Goal: Information Seeking & Learning: Learn about a topic

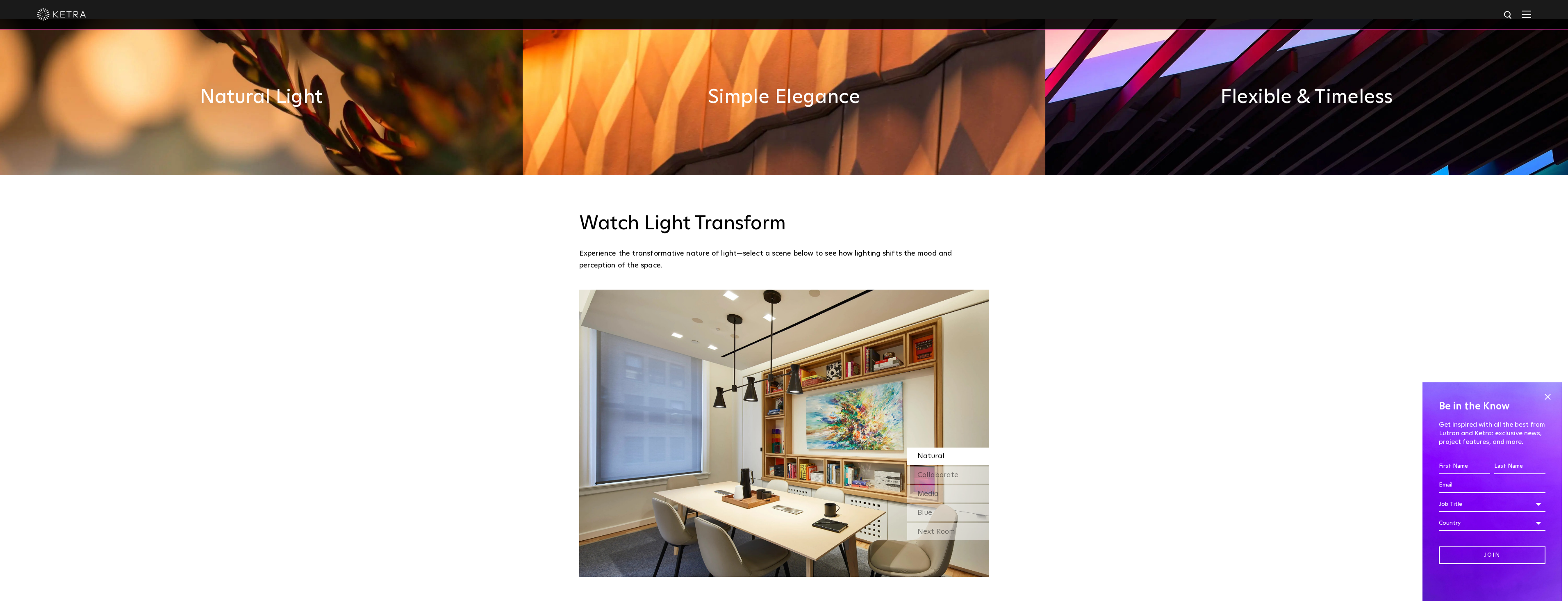
scroll to position [779, 0]
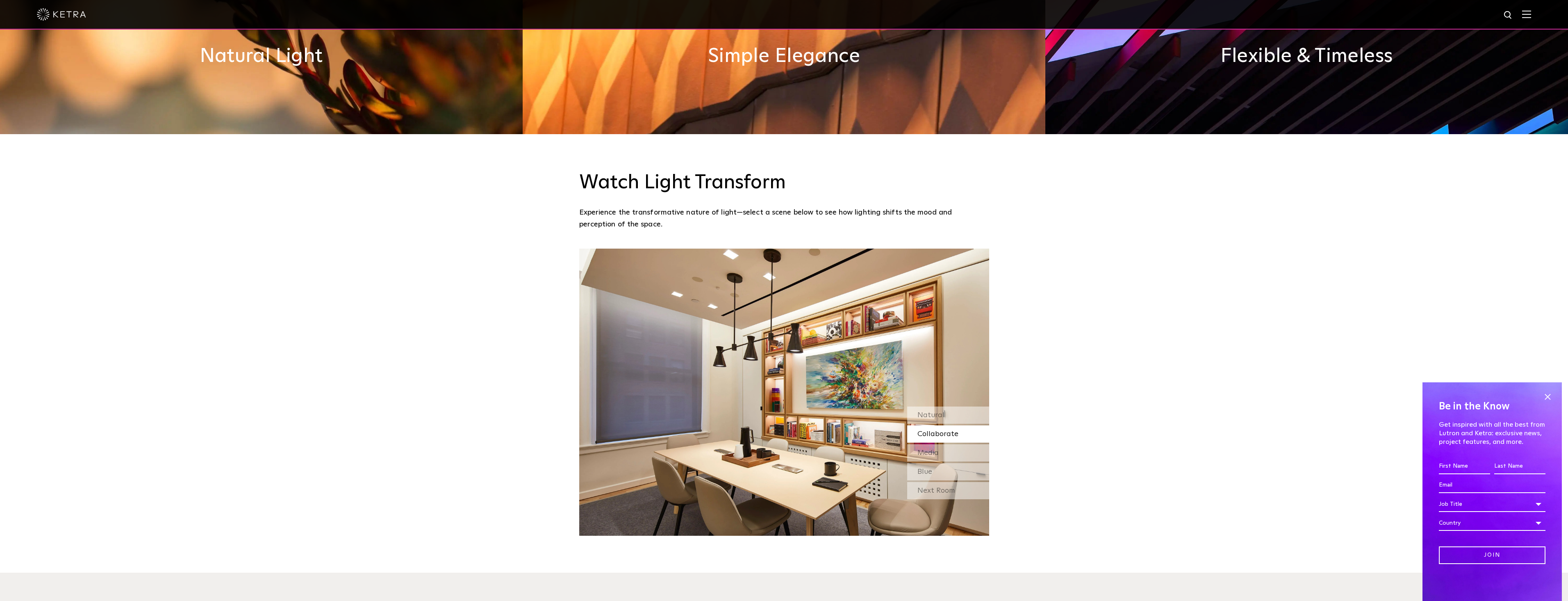
click at [925, 430] on span "Collaborate" at bounding box center [937, 434] width 41 height 7
click at [936, 449] on span "Media" at bounding box center [928, 452] width 21 height 7
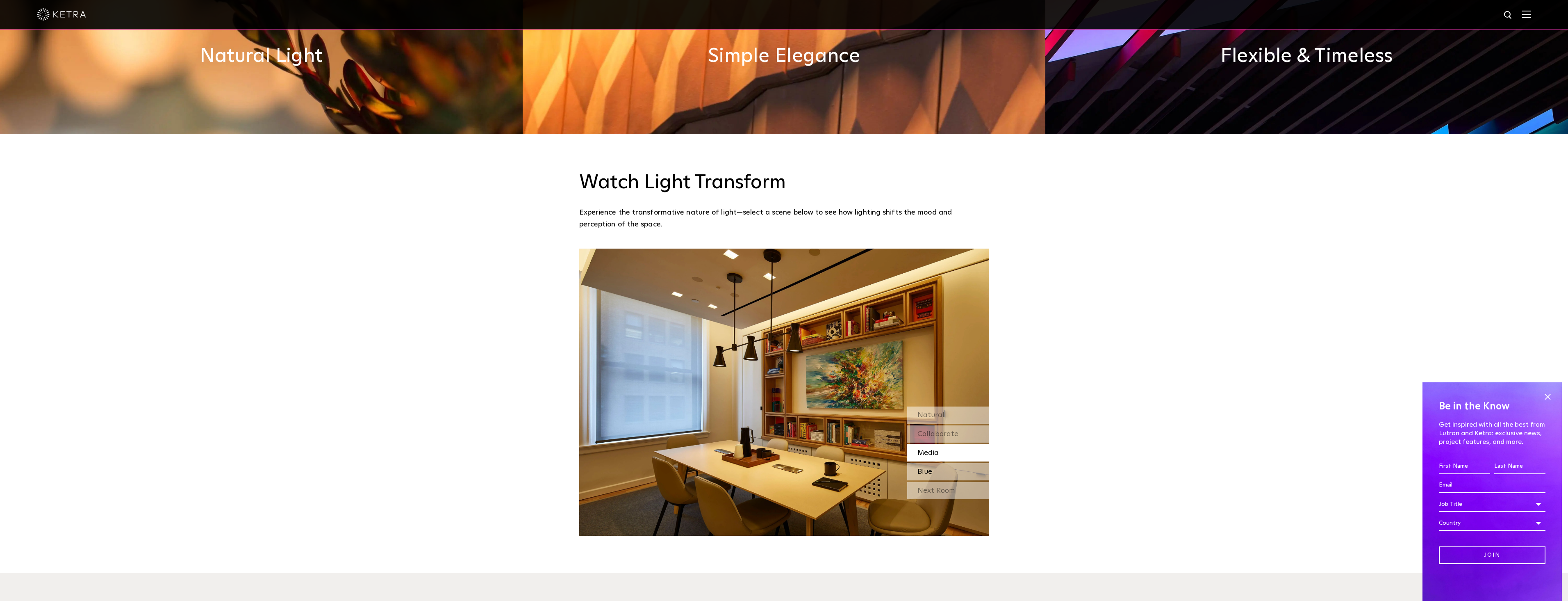
click at [929, 468] on span "Blue" at bounding box center [925, 471] width 15 height 7
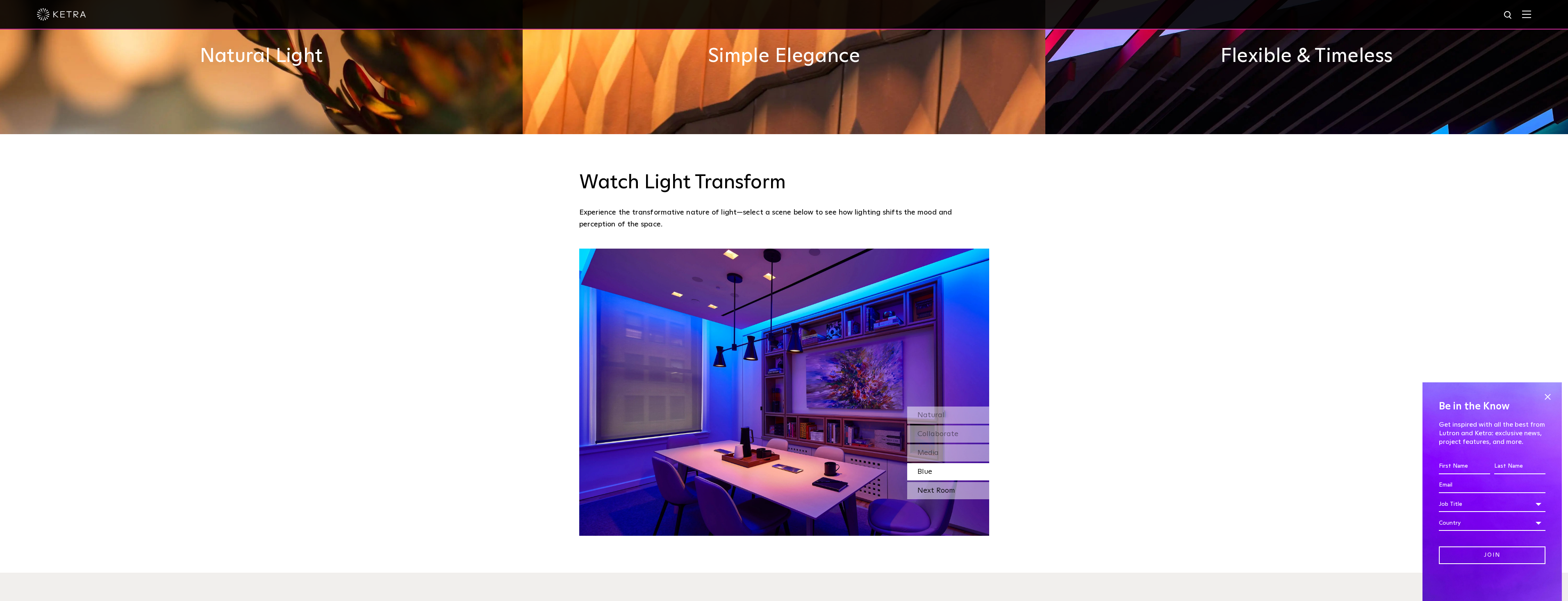
click at [936, 482] on div "Next Room" at bounding box center [948, 490] width 82 height 17
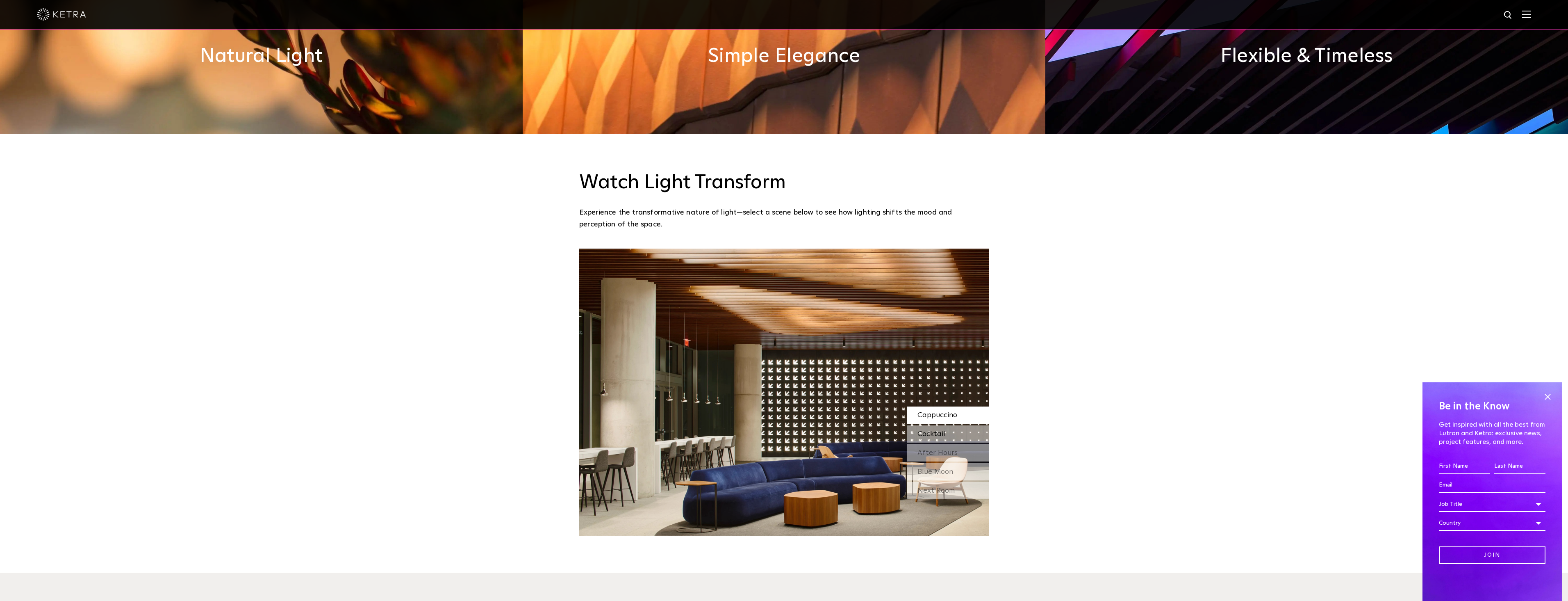
click at [953, 425] on div "Cocktail" at bounding box center [948, 434] width 82 height 17
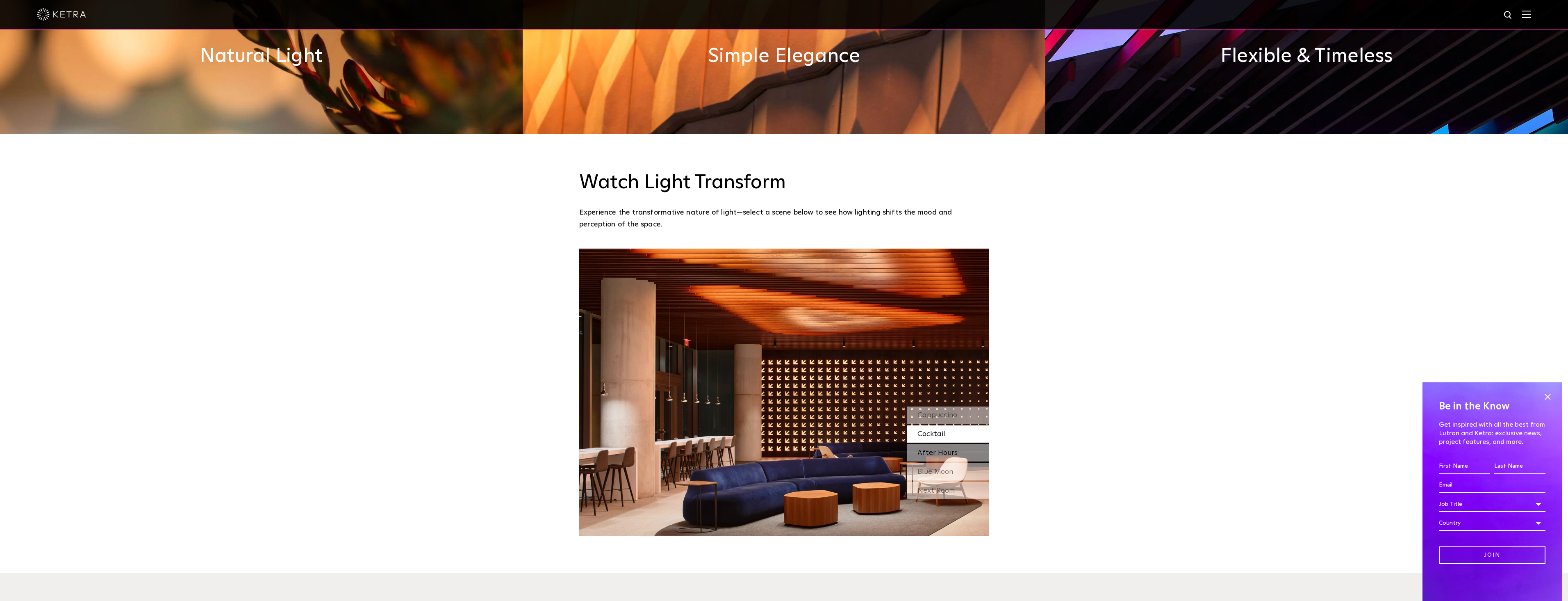
click at [954, 449] on span "After Hours" at bounding box center [937, 452] width 40 height 7
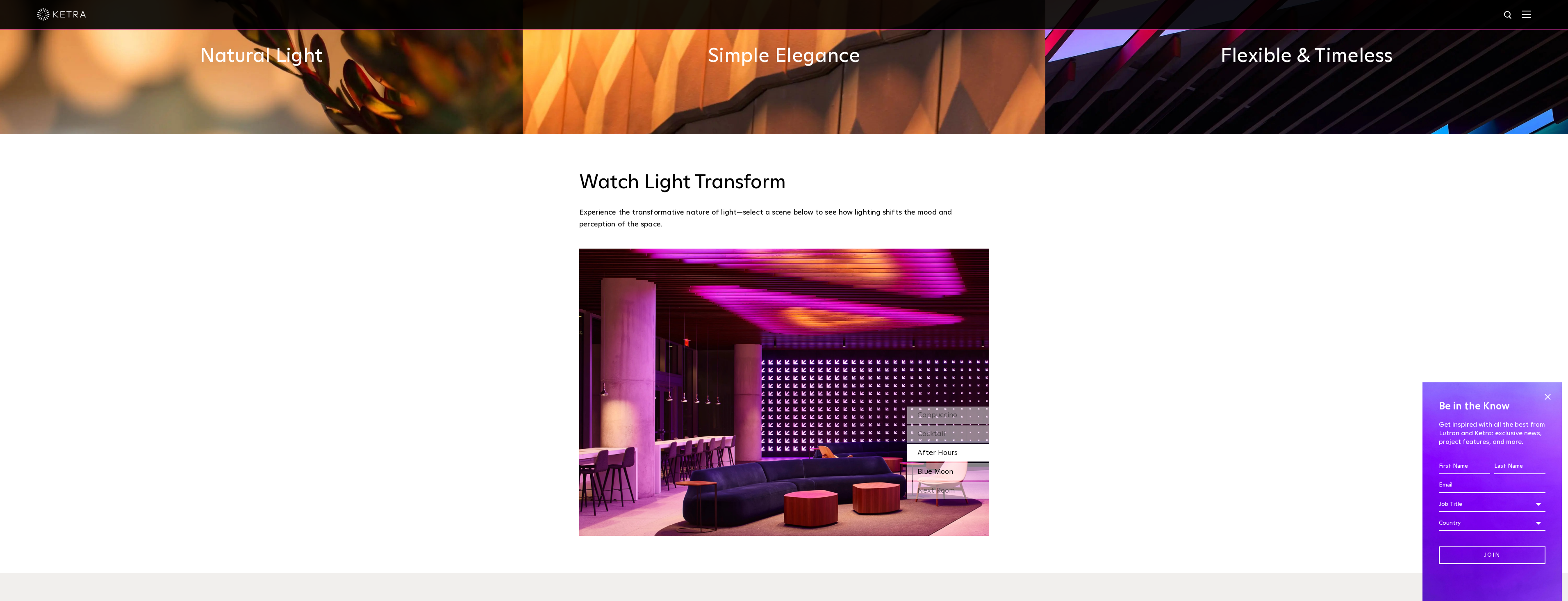
click at [941, 468] on span "Blue Moon" at bounding box center [935, 471] width 36 height 7
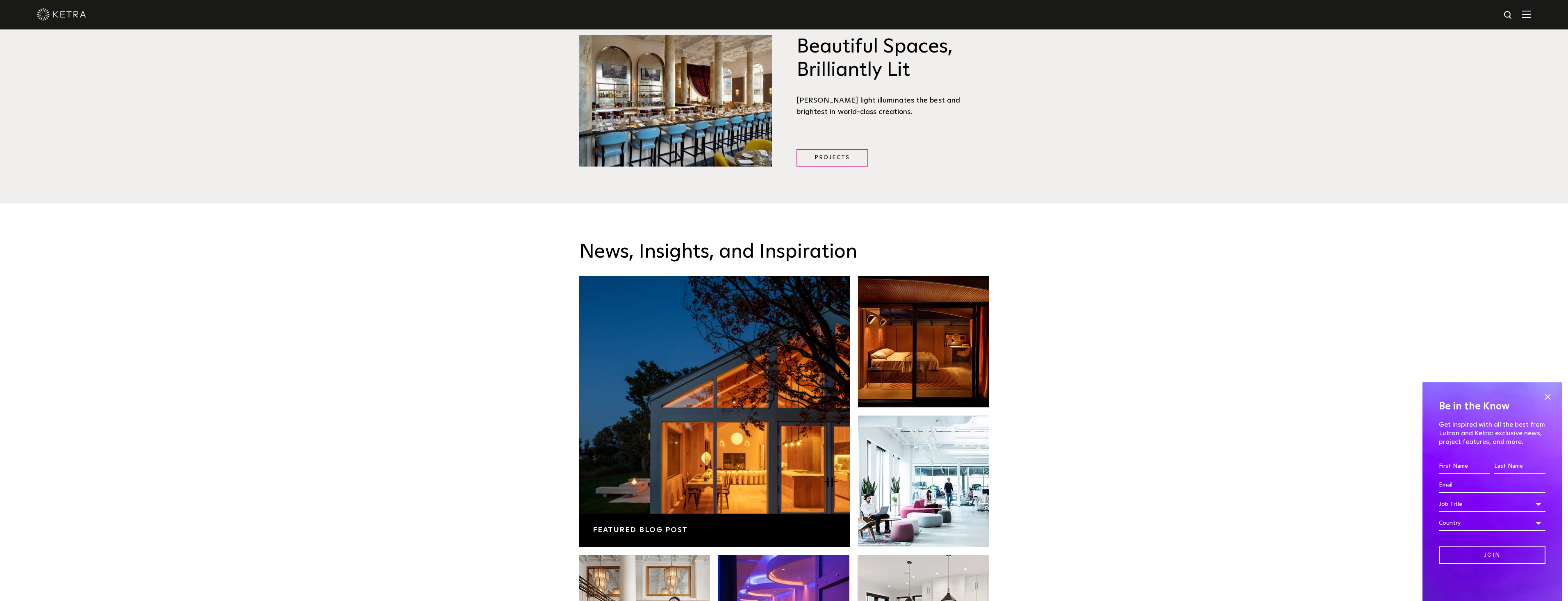
scroll to position [1435, 0]
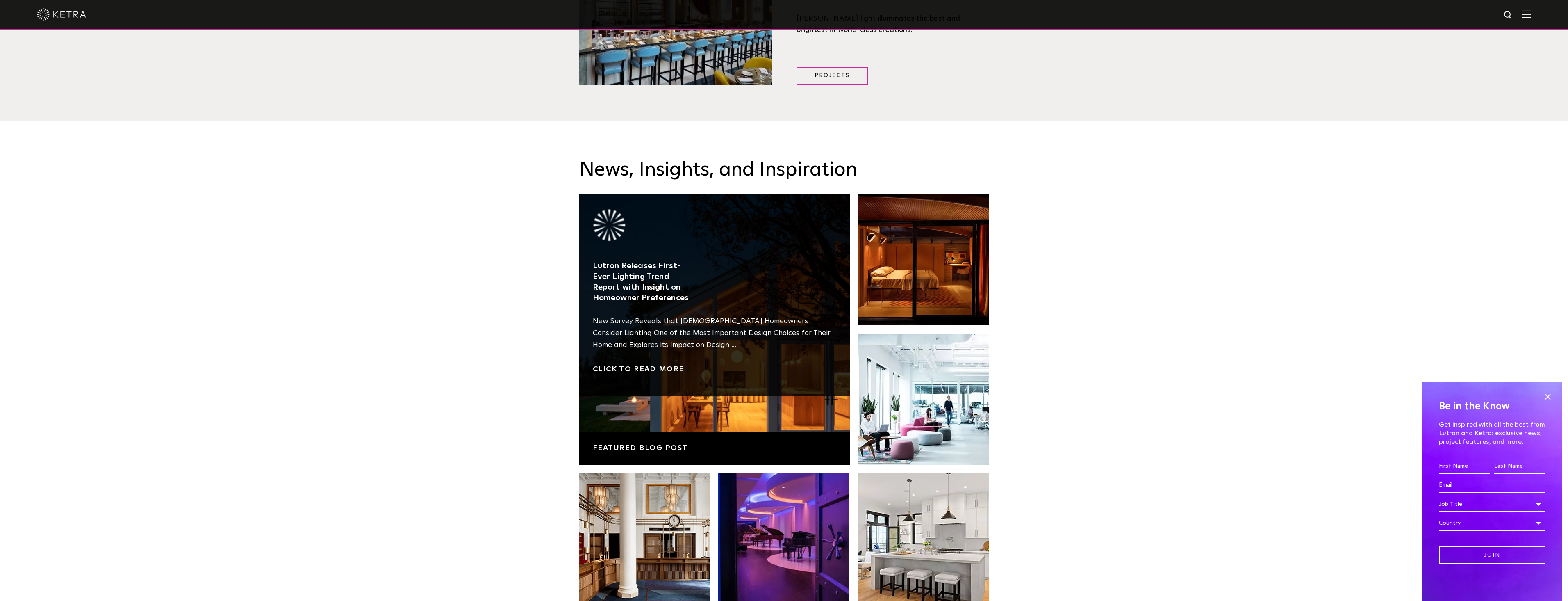
click at [726, 384] on link at bounding box center [715, 329] width 270 height 270
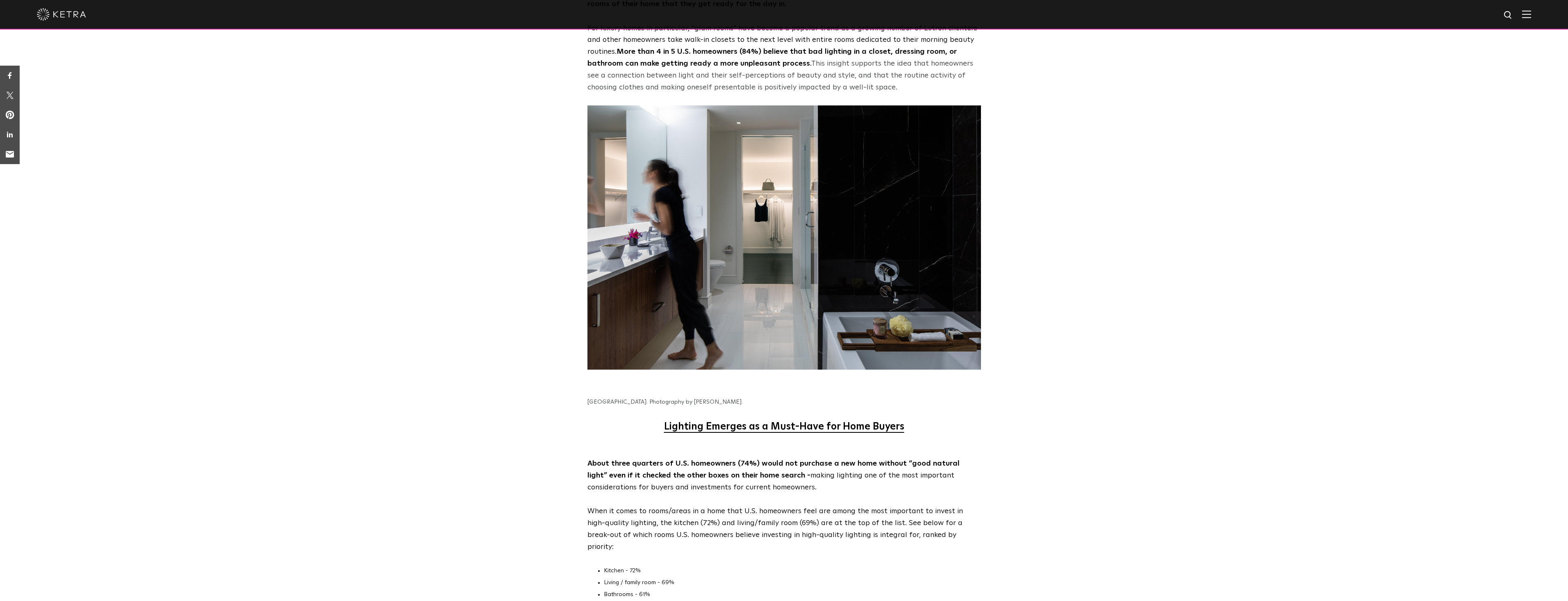
scroll to position [2640, 0]
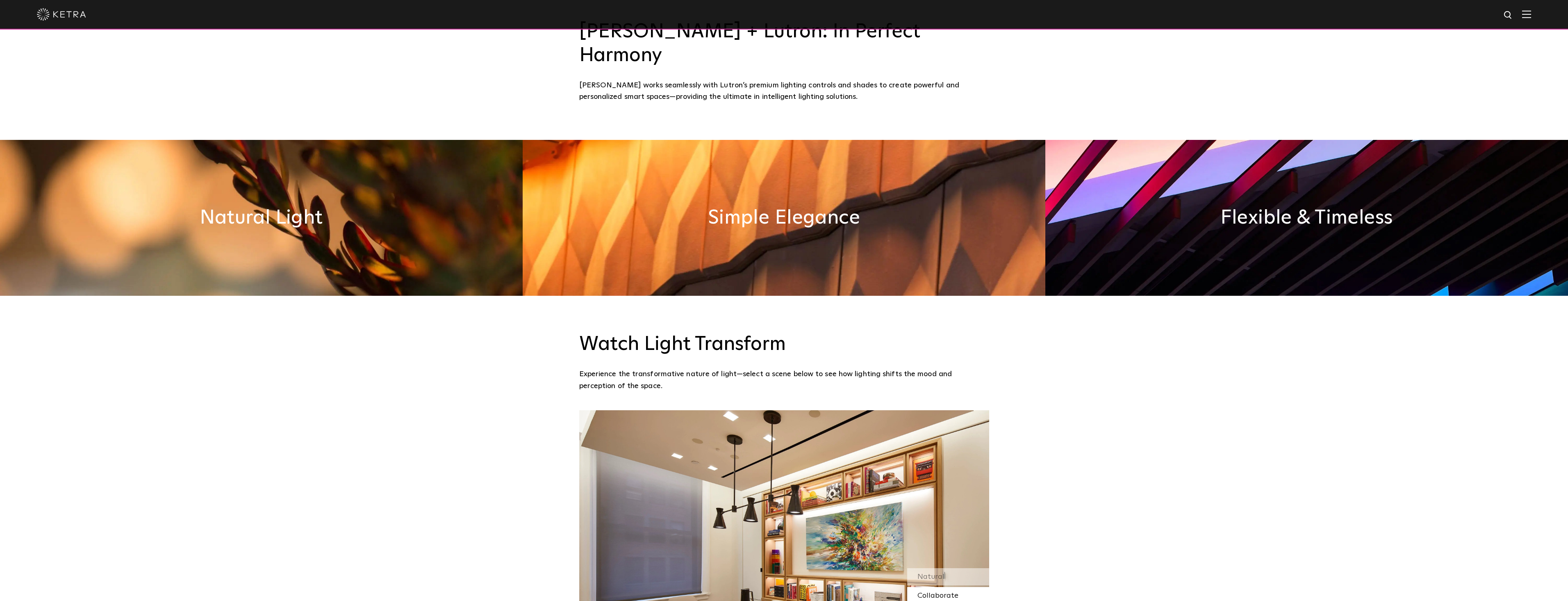
scroll to position [454, 0]
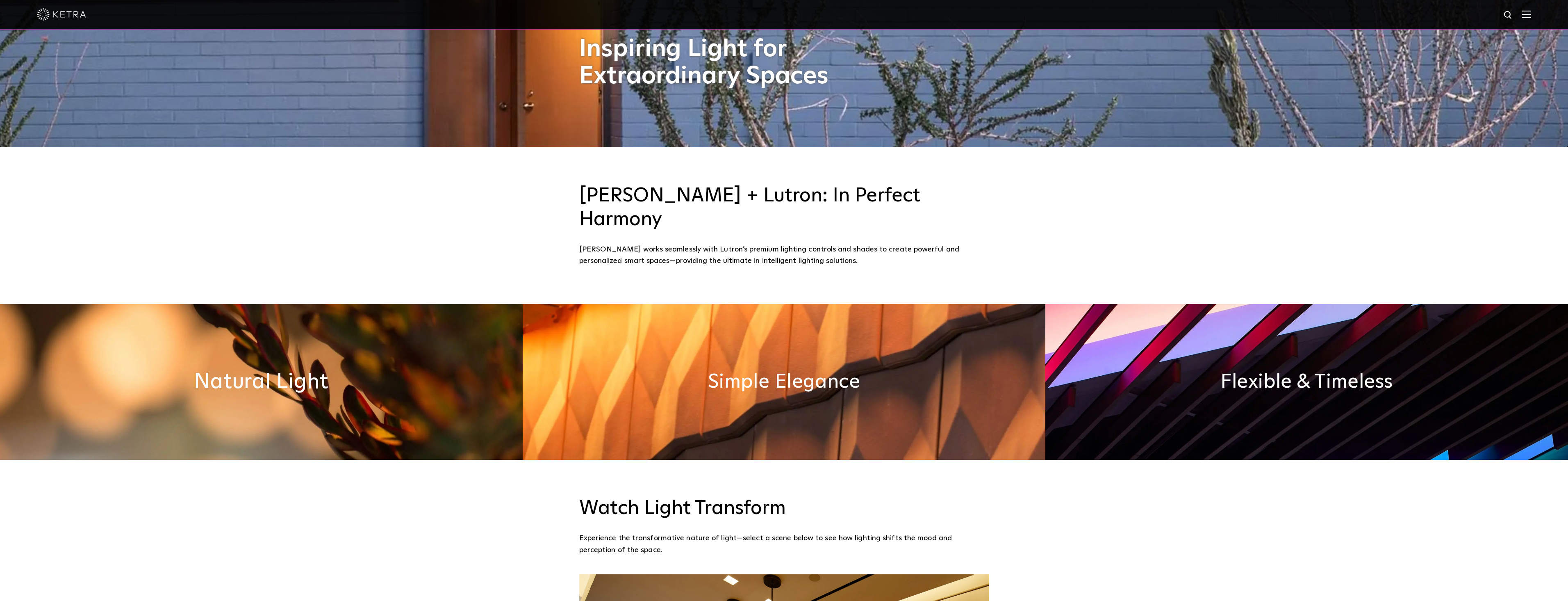
click at [269, 371] on h2 "Natural Light" at bounding box center [261, 381] width 135 height 21
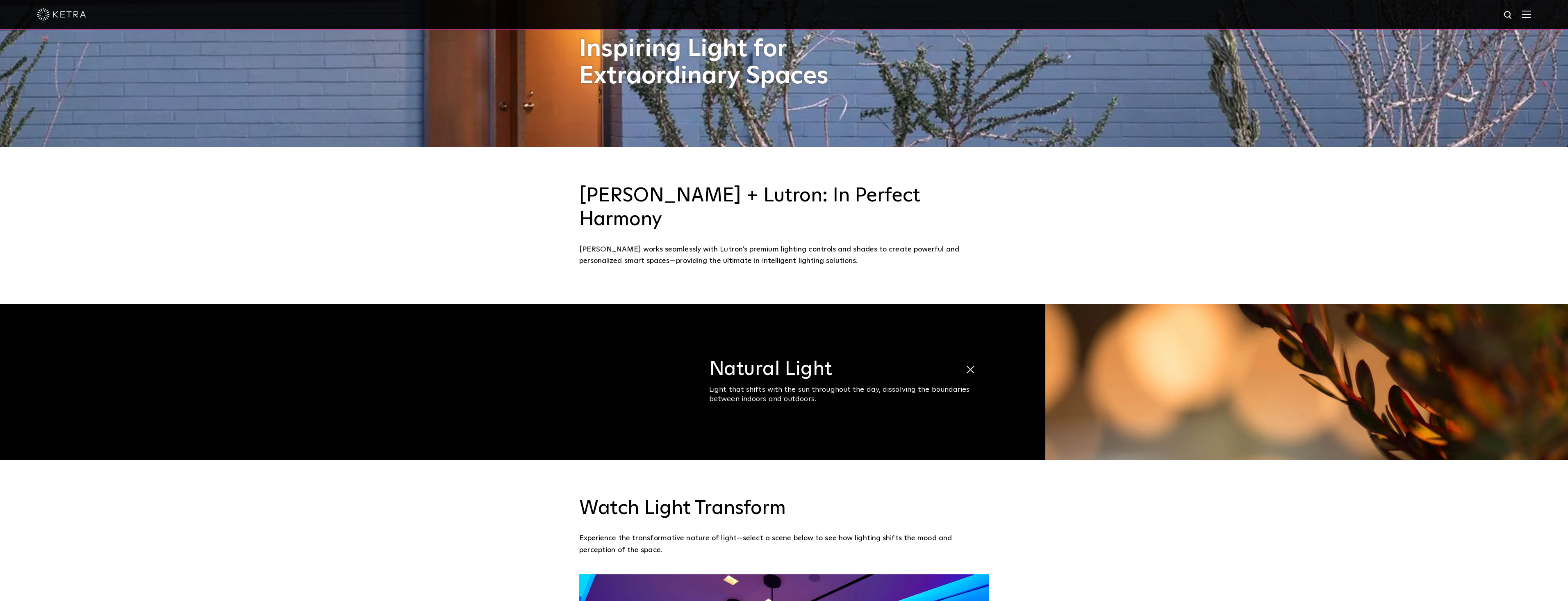
click at [1111, 375] on img at bounding box center [1306, 382] width 523 height 156
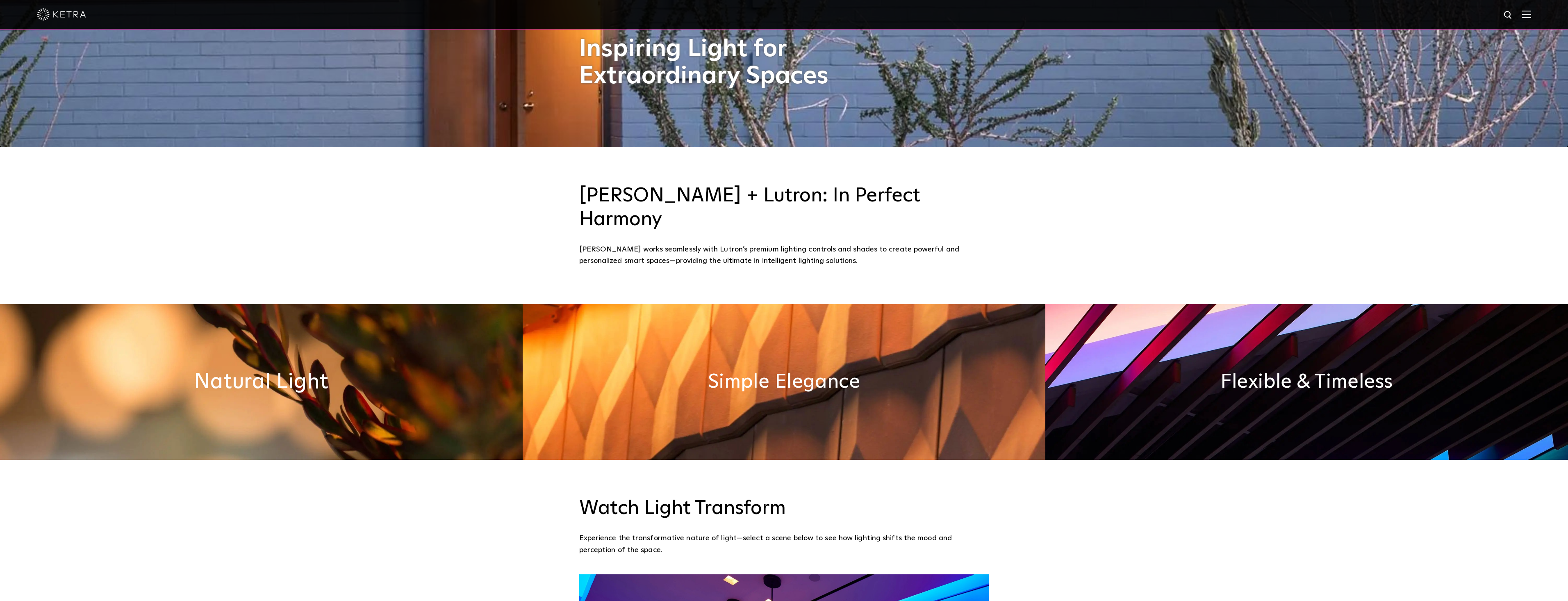
click at [265, 371] on h2 "Natural Light" at bounding box center [261, 381] width 135 height 21
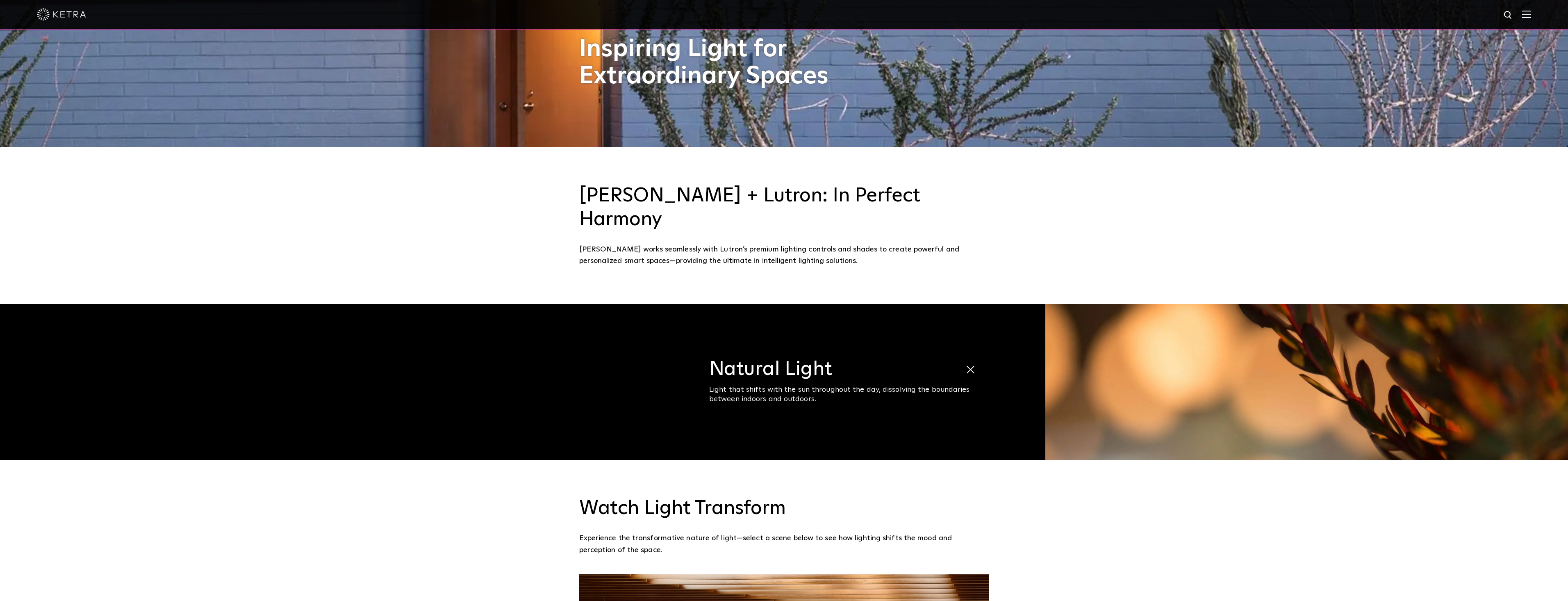
click at [967, 356] on span at bounding box center [979, 370] width 28 height 28
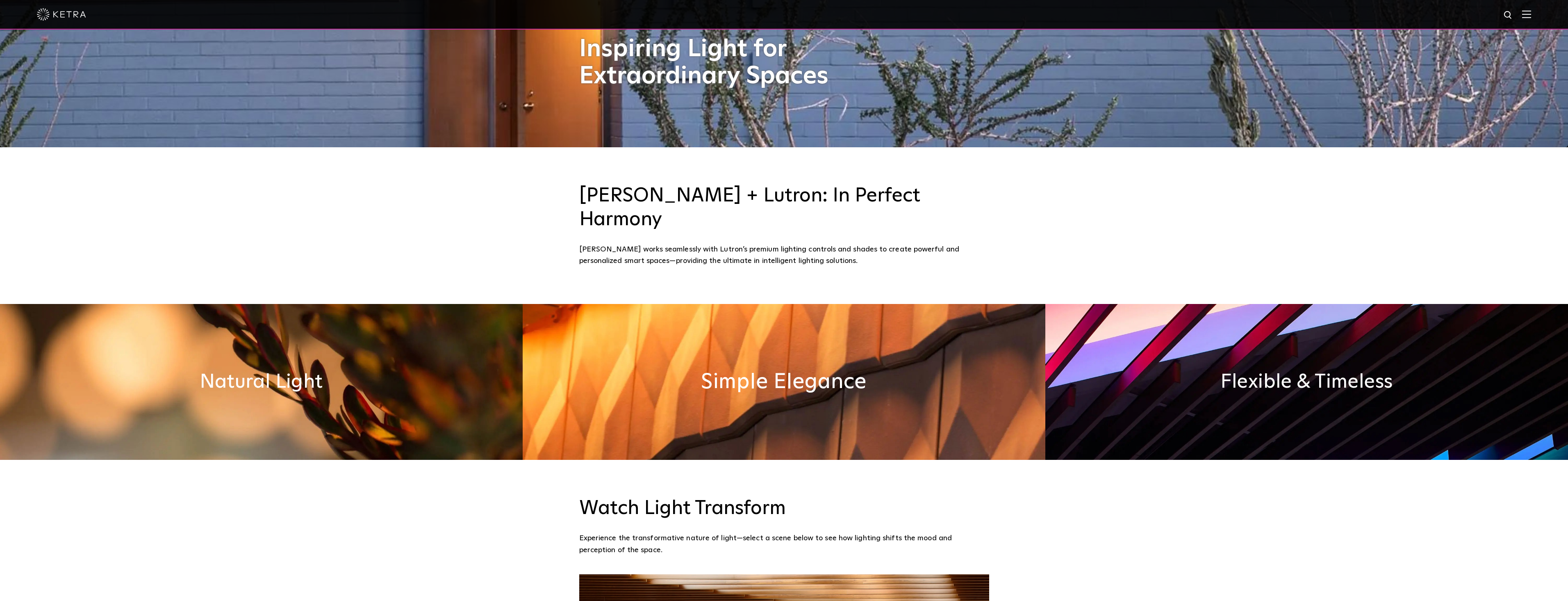
click at [730, 371] on h2 "Simple Elegance" at bounding box center [784, 381] width 166 height 21
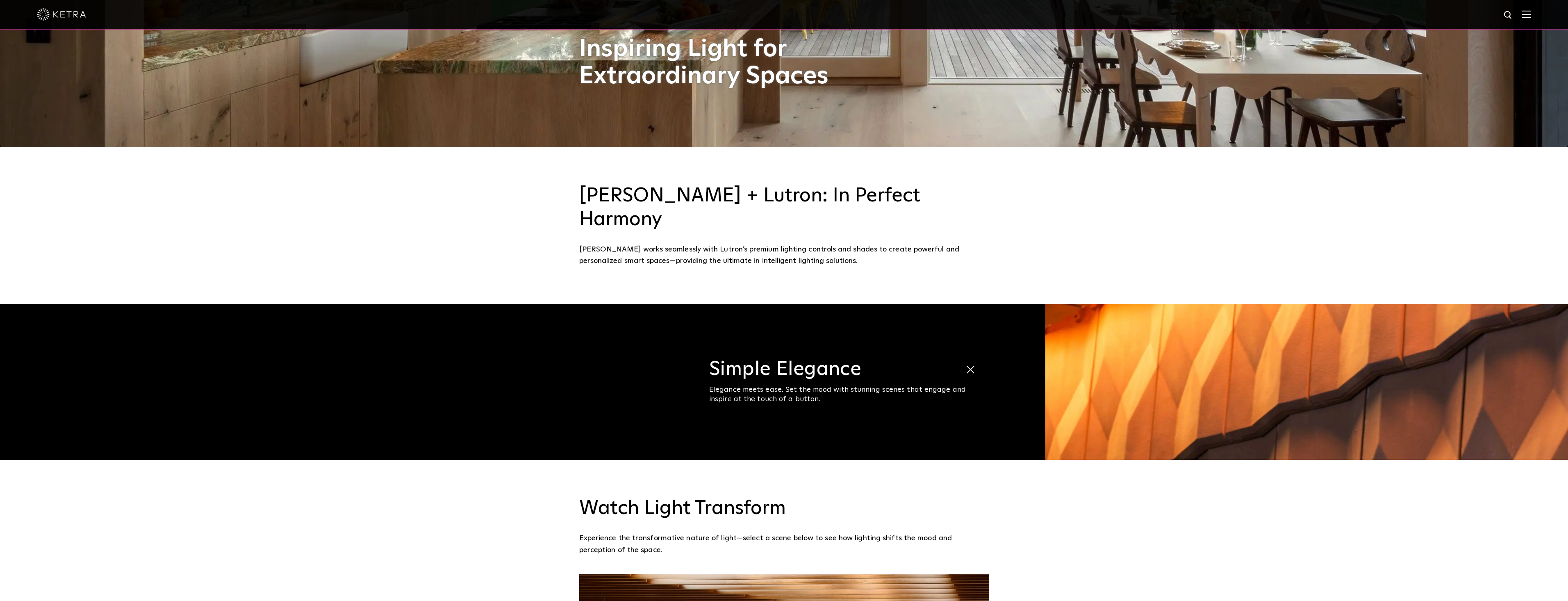
click at [968, 356] on span at bounding box center [979, 370] width 28 height 28
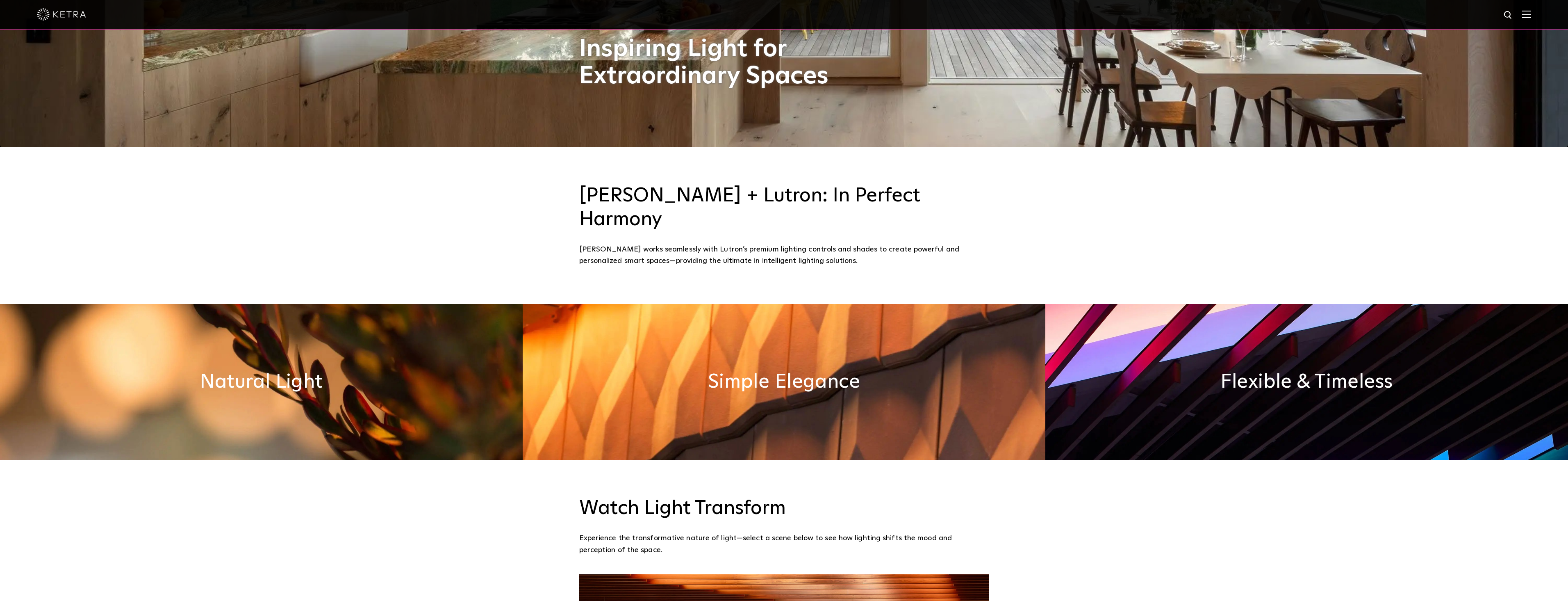
drag, startPoint x: 1211, startPoint y: 338, endPoint x: 1204, endPoint y: 336, distance: 7.3
click at [1211, 337] on img at bounding box center [1306, 382] width 523 height 156
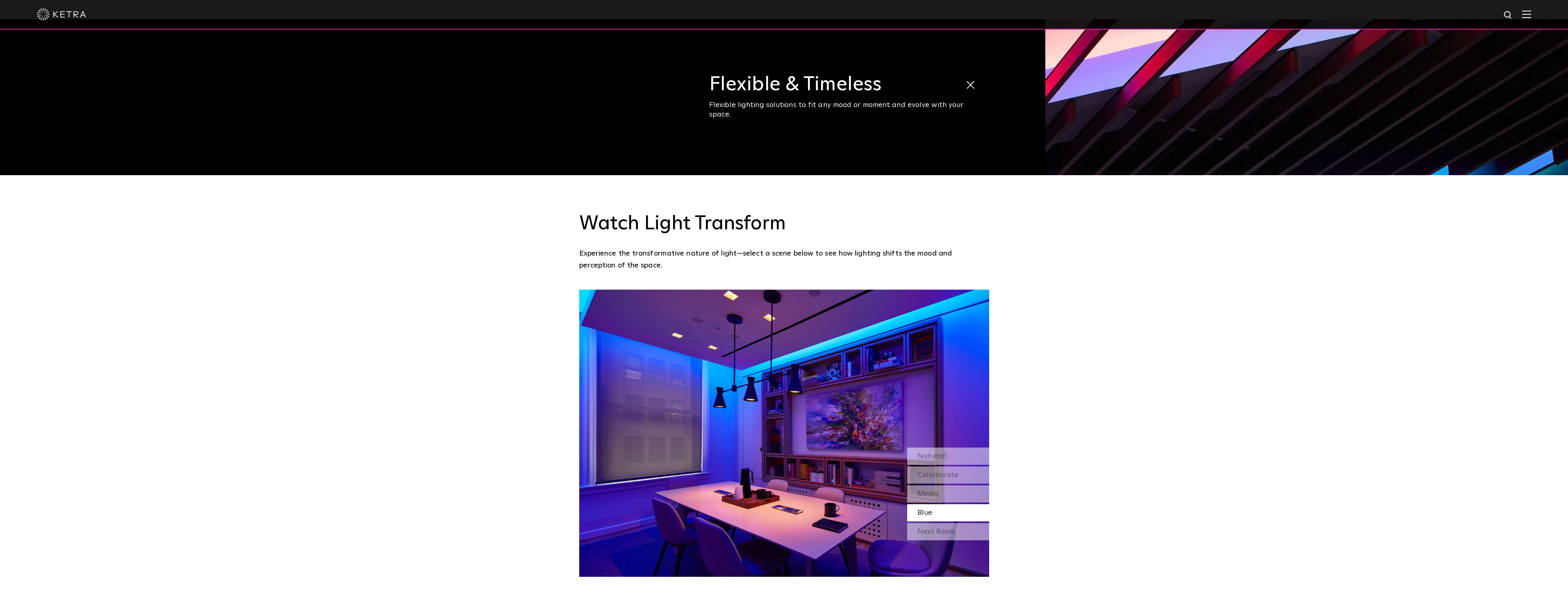
scroll to position [943, 0]
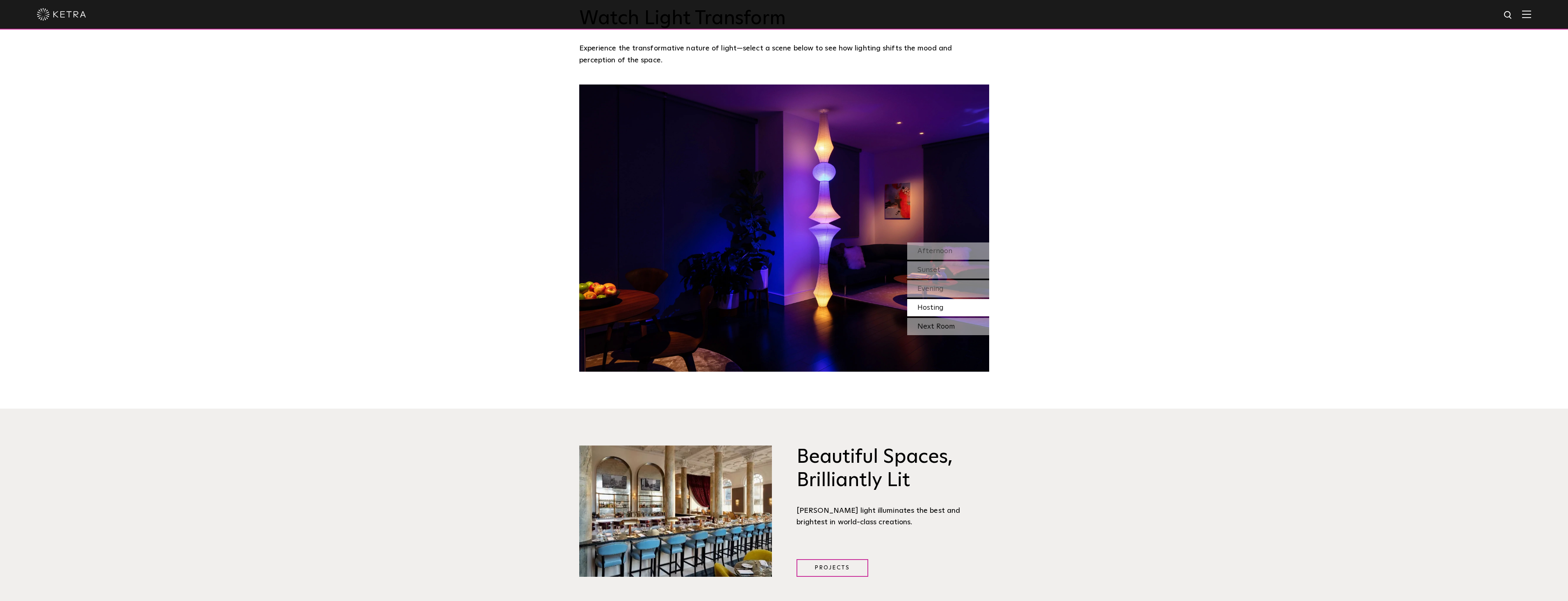
click at [937, 318] on div "Next Room" at bounding box center [948, 326] width 82 height 17
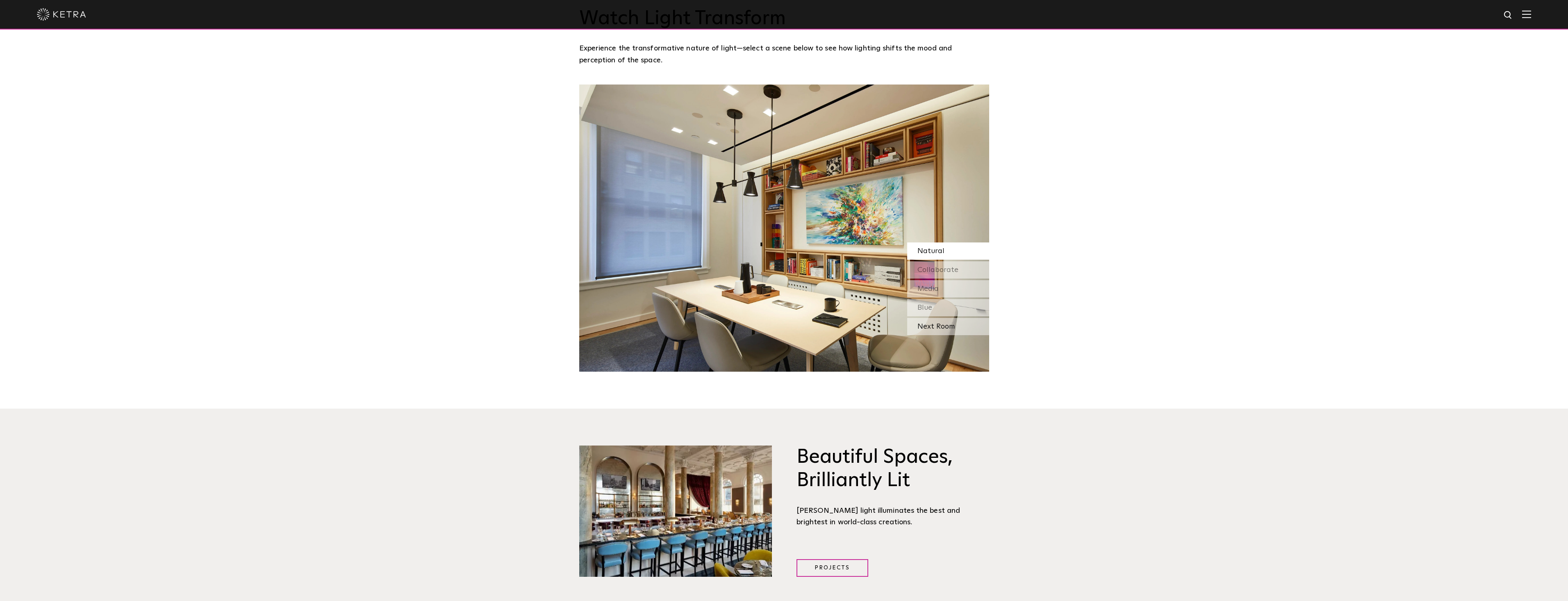
click at [936, 318] on div "Next Room" at bounding box center [948, 326] width 82 height 17
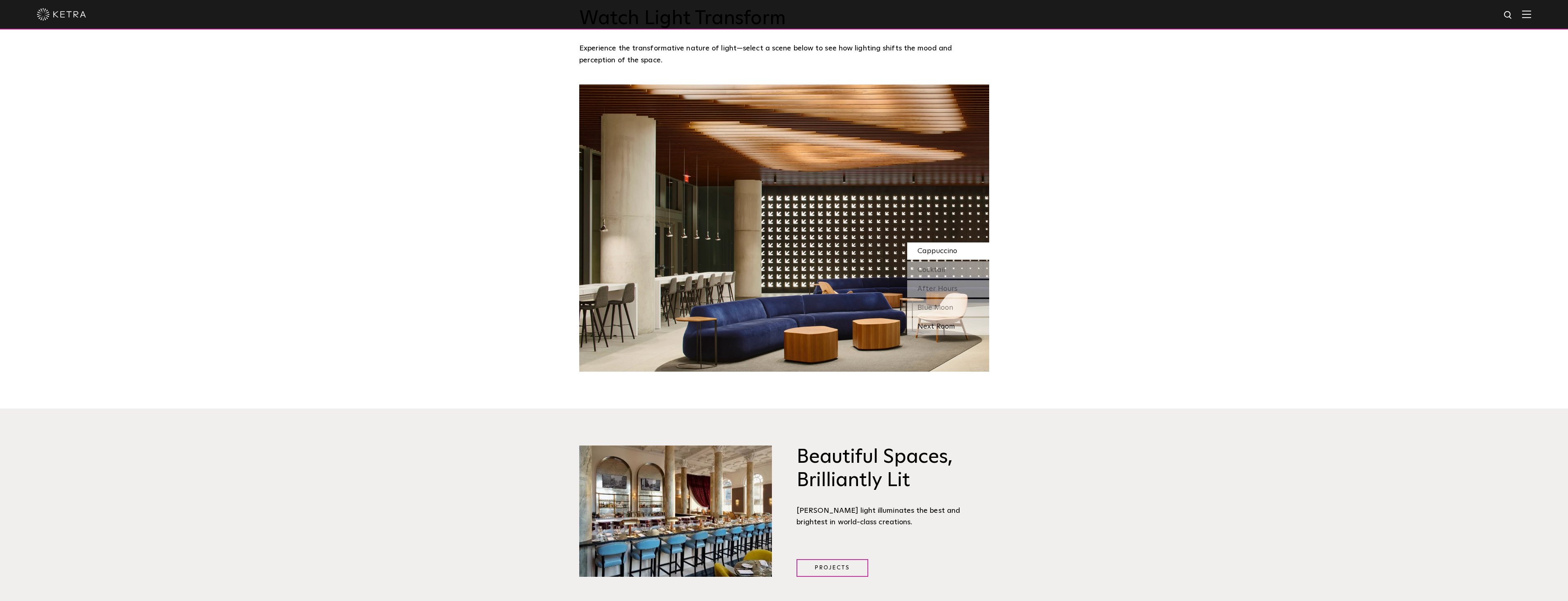
click at [934, 318] on div "Next Room" at bounding box center [948, 326] width 82 height 17
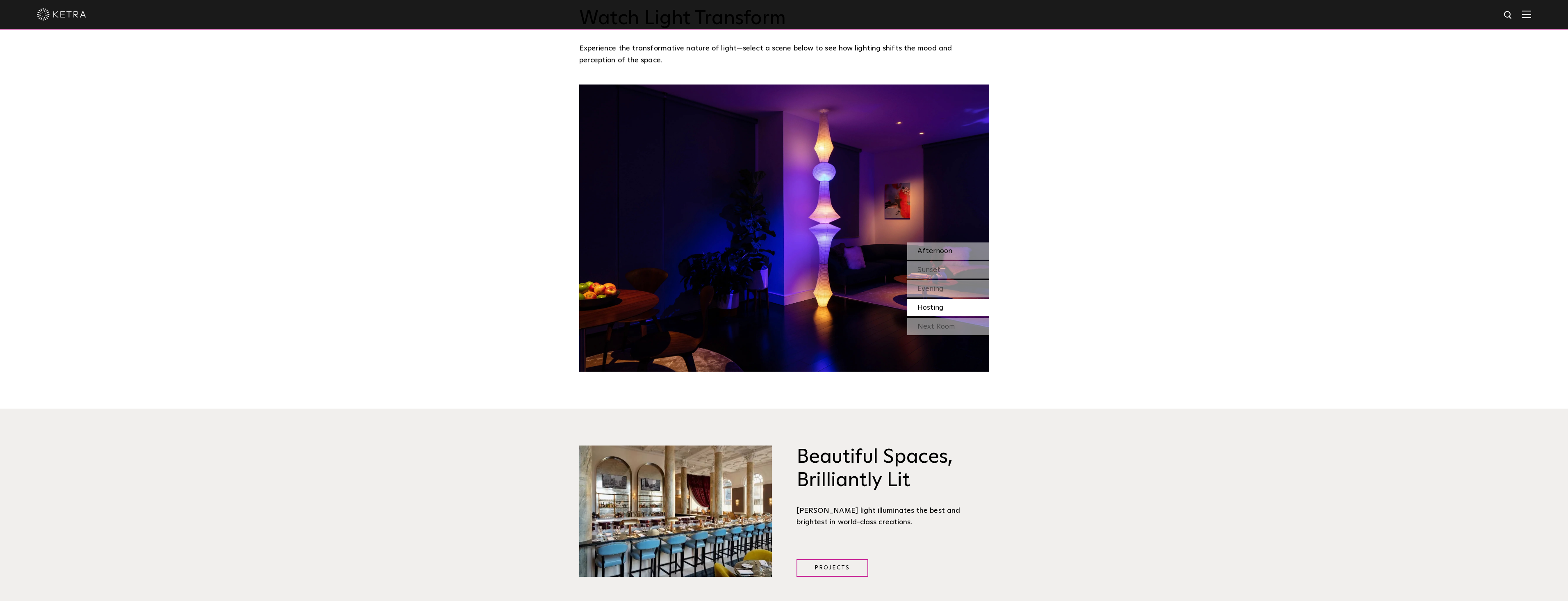
click at [937, 247] on span "Afternoon" at bounding box center [934, 251] width 35 height 7
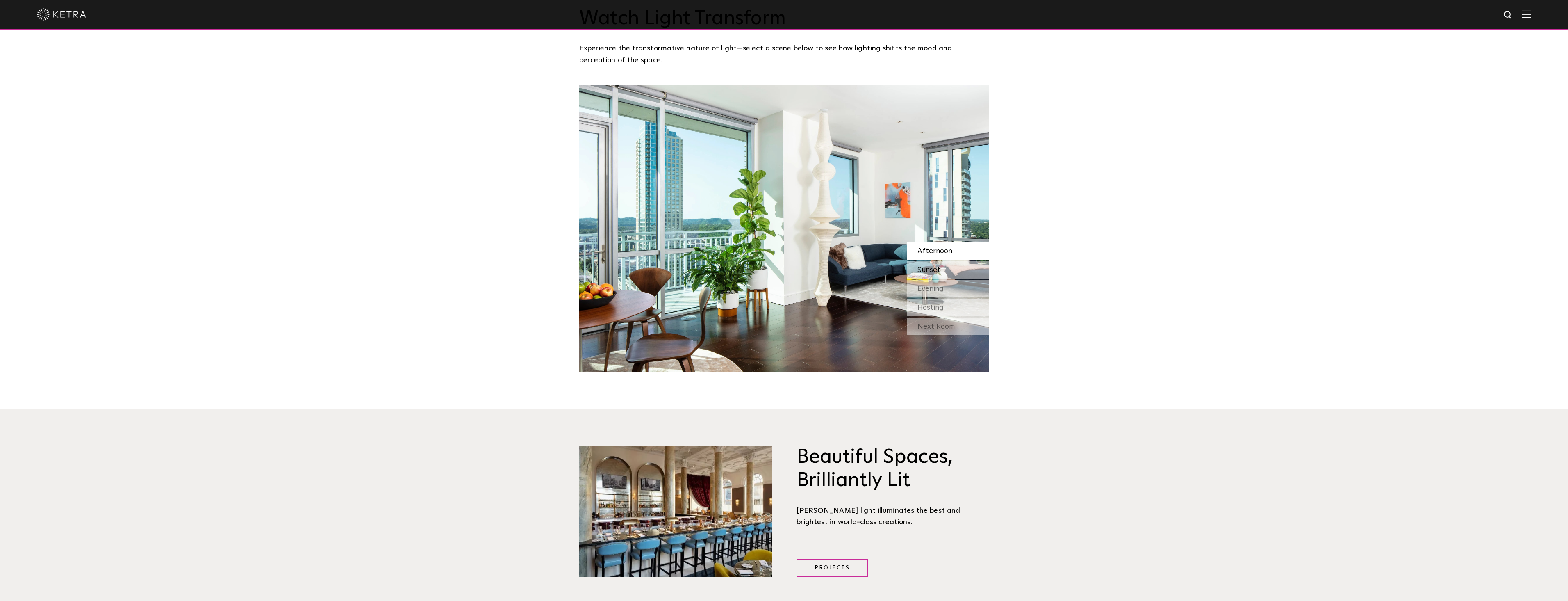
click at [934, 266] on span "Sunset" at bounding box center [929, 270] width 23 height 7
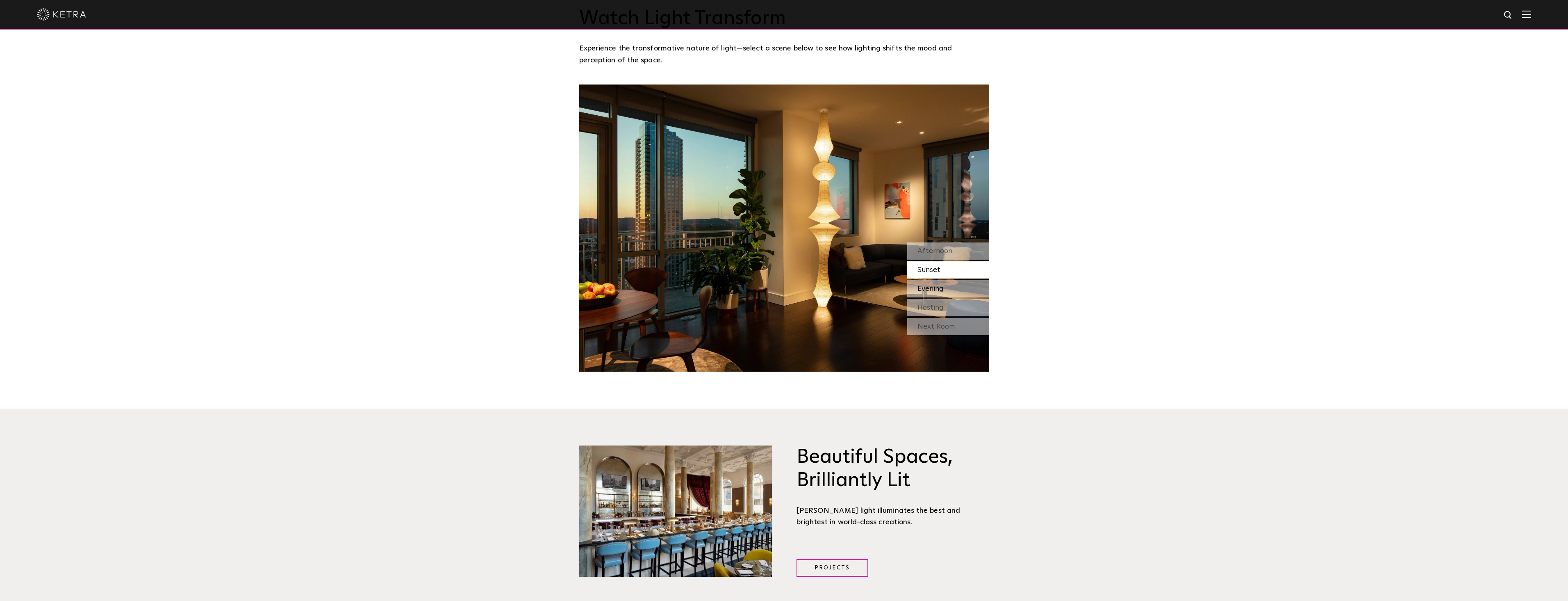
click at [933, 285] on span "Evening" at bounding box center [930, 289] width 26 height 7
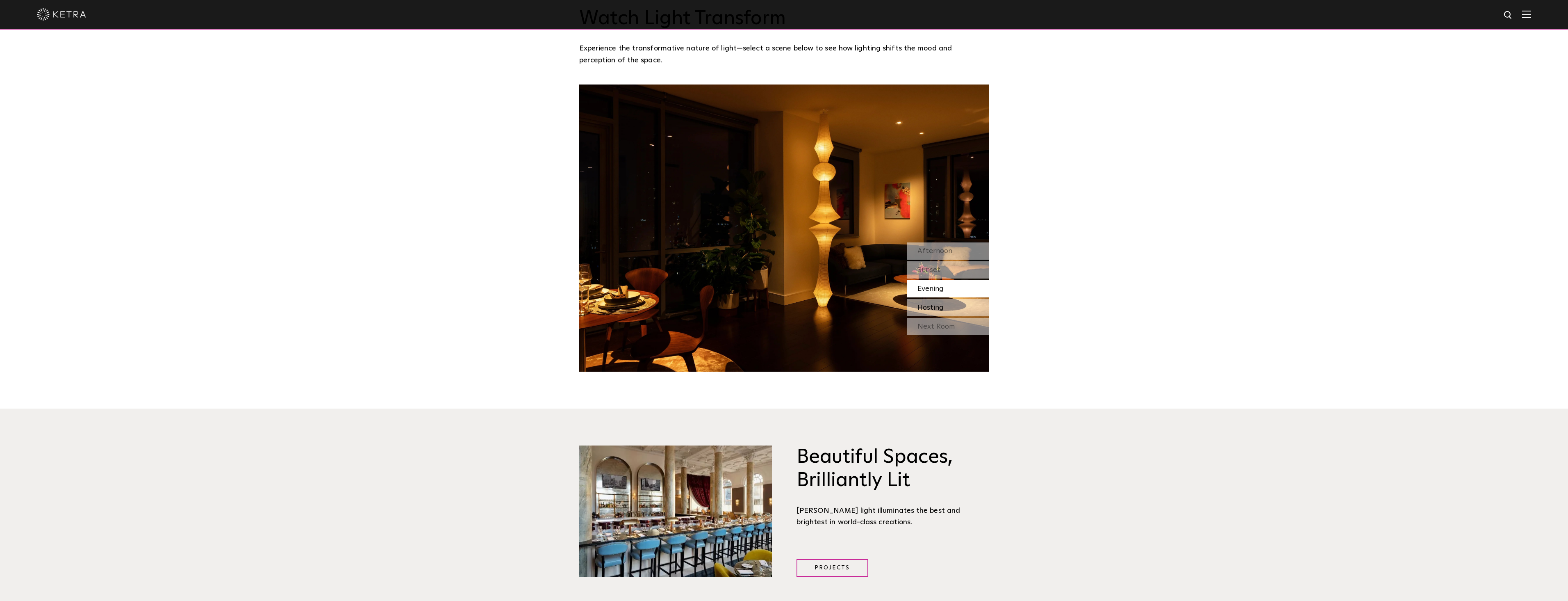
click at [932, 304] on span "Hosting" at bounding box center [930, 308] width 26 height 7
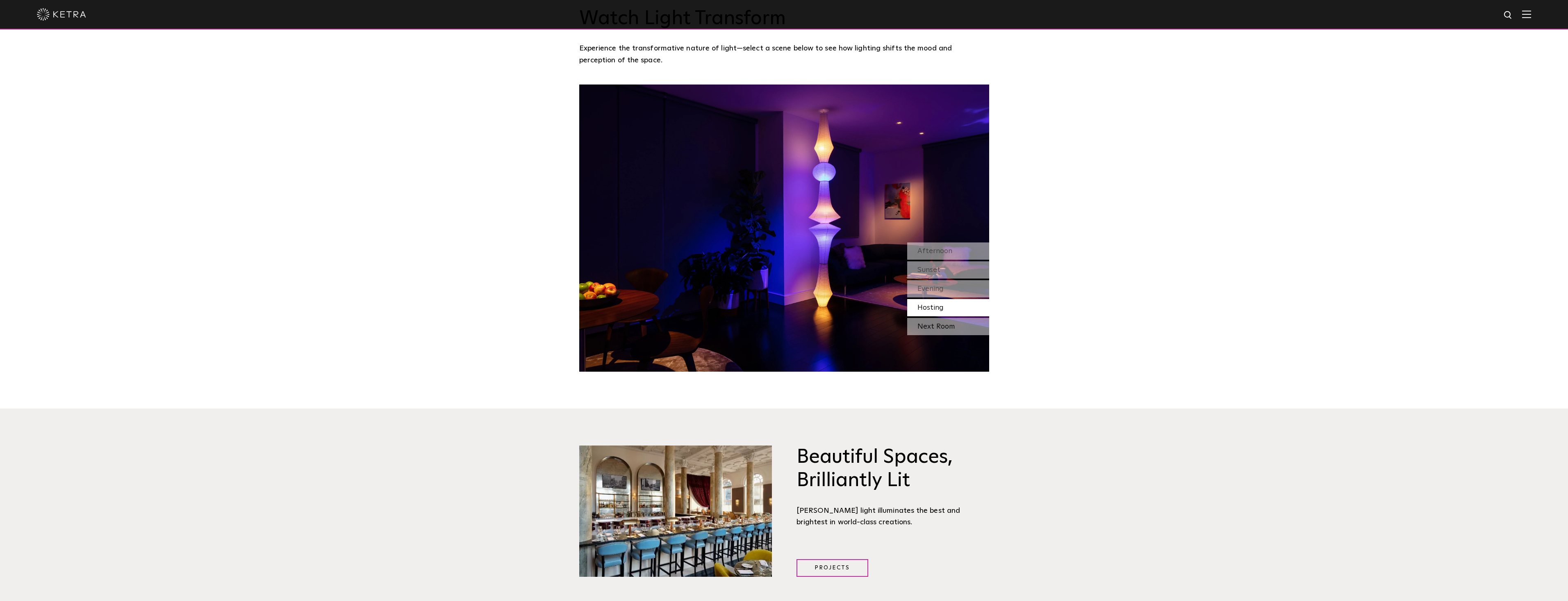
click at [932, 318] on div "Next Room" at bounding box center [948, 326] width 82 height 17
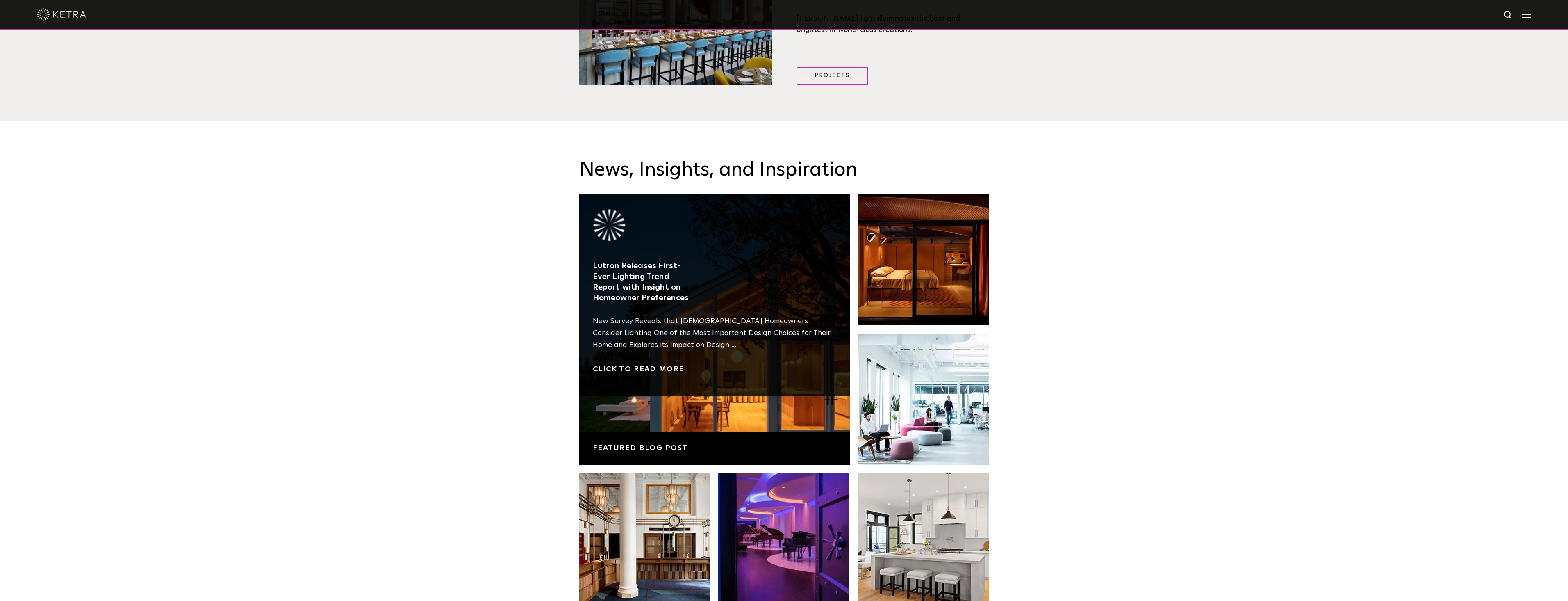
scroll to position [1476, 0]
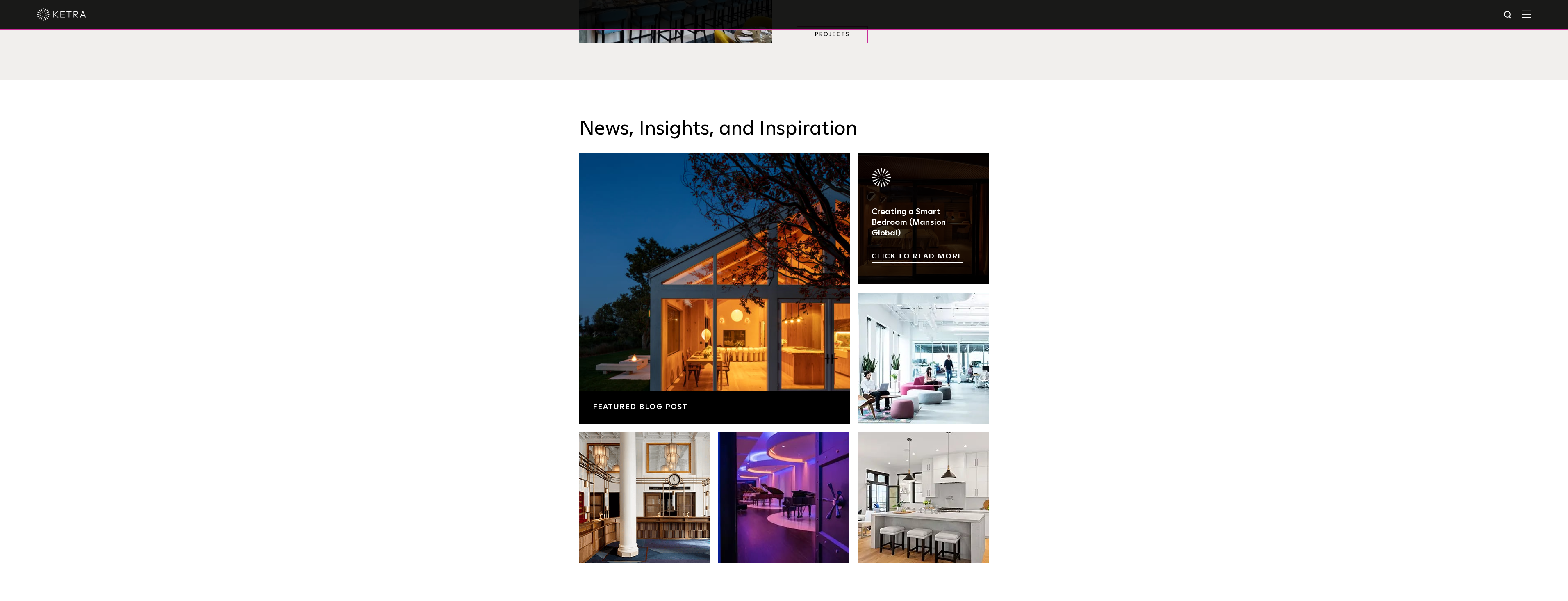
click at [904, 206] on link at bounding box center [924, 219] width 131 height 132
